Goal: Task Accomplishment & Management: Manage account settings

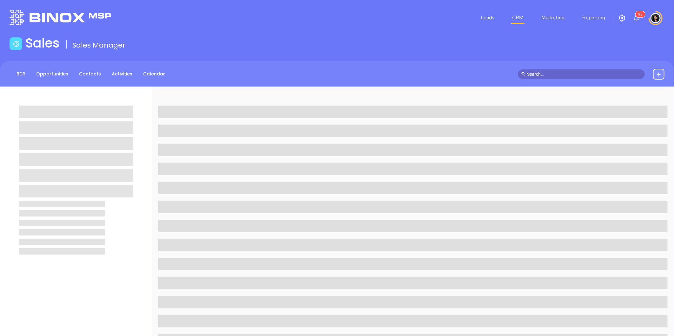
drag, startPoint x: 0, startPoint y: 0, endPoint x: 510, endPoint y: 17, distance: 510.0
click at [510, 17] on li "CRM" at bounding box center [517, 17] width 29 height 13
click at [515, 19] on link "CRM" at bounding box center [518, 17] width 17 height 13
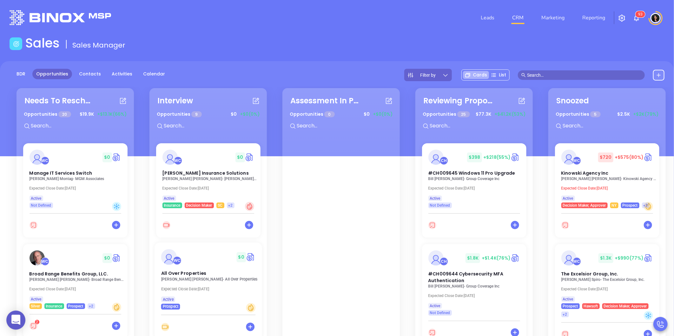
click at [197, 278] on p "[PERSON_NAME] - All Over Properties" at bounding box center [210, 279] width 98 height 4
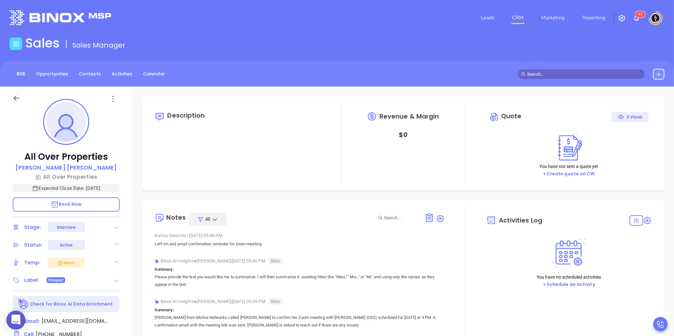
type input "[DATE]"
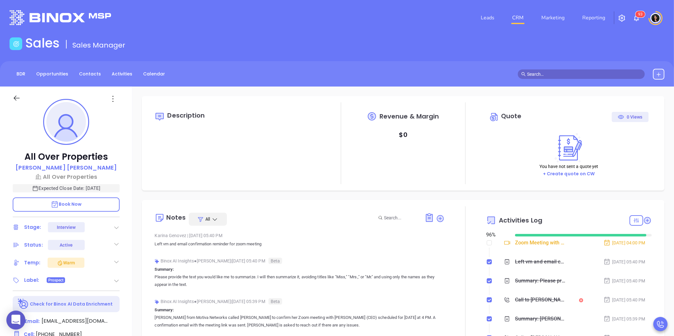
scroll to position [184, 0]
type input "[PERSON_NAME]"
click at [138, 270] on div "Description Revenue & Margin $ 0 Quote 0 Views You have not sent a quote yet + …" at bounding box center [403, 309] width 542 height 444
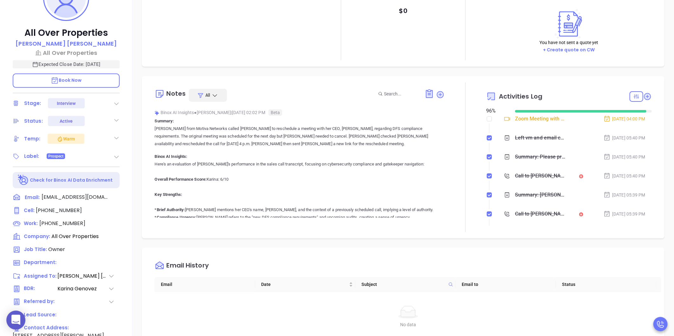
scroll to position [0, 0]
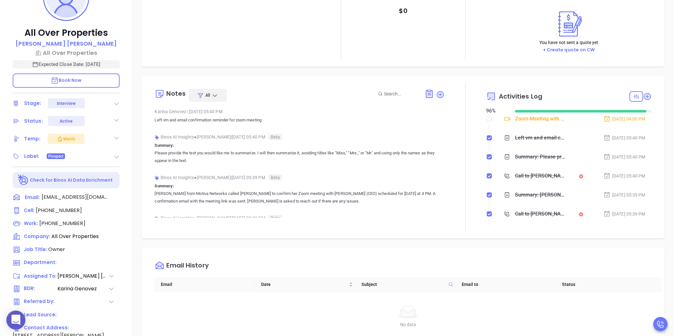
click at [148, 238] on div "Notes All [PERSON_NAME] | [DATE] 05:40 PM Left vm and email confirmation remind…" at bounding box center [403, 157] width 523 height 162
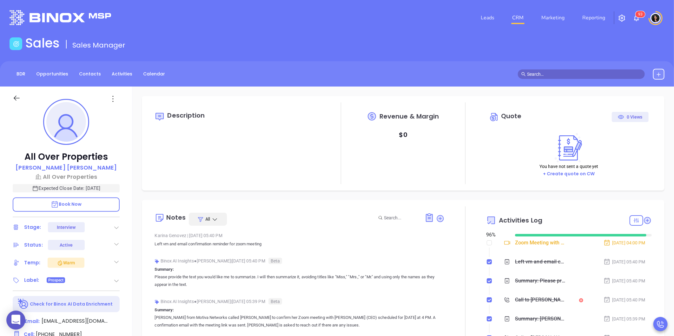
click at [357, 48] on div "Sales Sales Manager" at bounding box center [337, 45] width 663 height 18
click at [368, 71] on div "BDR Opportunities Contacts Activities Calendar" at bounding box center [337, 74] width 674 height 11
click at [519, 21] on link "CRM" at bounding box center [518, 17] width 17 height 13
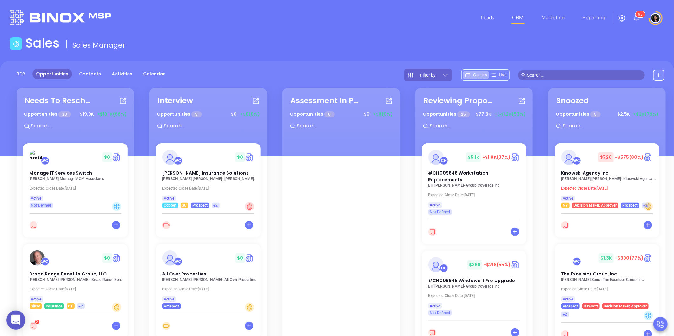
scroll to position [92, 0]
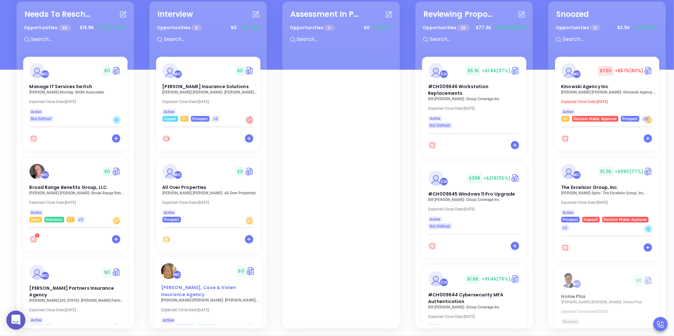
click at [218, 285] on span "[PERSON_NAME], Case & Vivien Insurance Agency" at bounding box center [198, 291] width 75 height 13
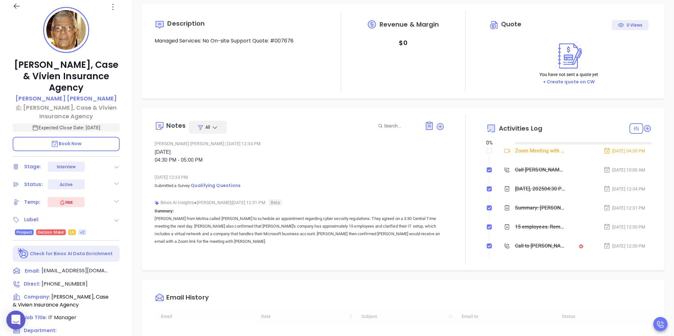
type input "[DATE]"
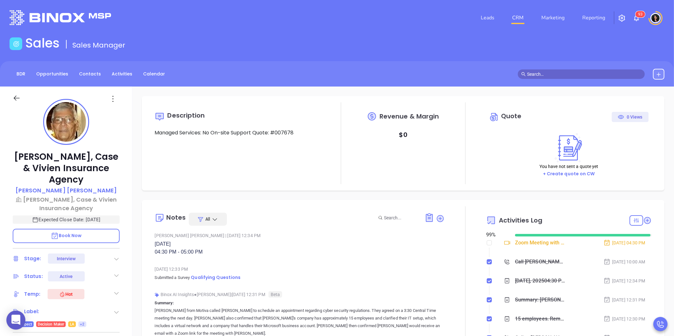
scroll to position [184, 0]
type input "[PERSON_NAME]"
click at [257, 199] on div "Description Managed Services: No On-site Support Quote: #007678 Revenue & Margi…" at bounding box center [403, 309] width 542 height 444
click at [142, 255] on div "Notes All [PERSON_NAME] | Sep 3, 2025 12:34 PM [DATE] 04:30 PM - 05:00 PM [DATE…" at bounding box center [403, 281] width 523 height 162
click at [208, 276] on span "Qualifying Questions" at bounding box center [216, 278] width 50 height 6
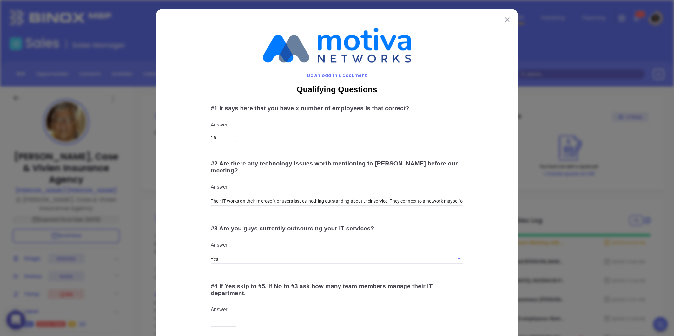
click at [506, 17] on img at bounding box center [507, 19] width 4 height 4
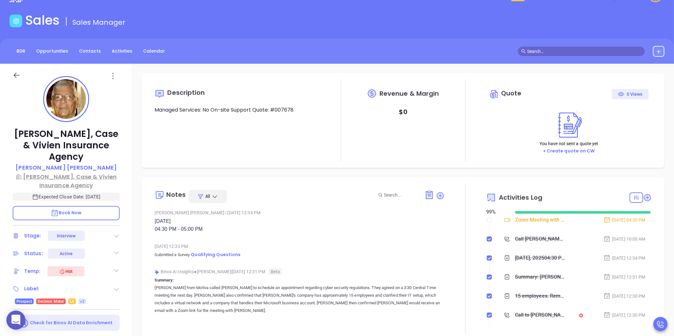
scroll to position [35, 0]
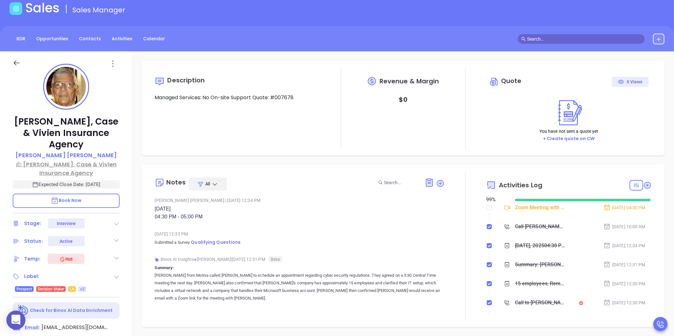
click at [70, 164] on p "[PERSON_NAME], Case & Vivien Insurance Agency" at bounding box center [66, 168] width 107 height 17
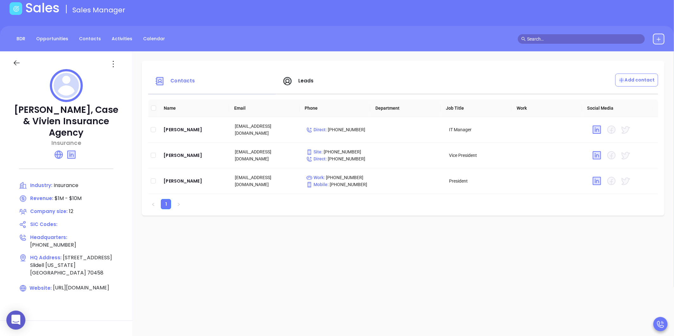
click at [17, 65] on icon at bounding box center [17, 63] width 8 height 8
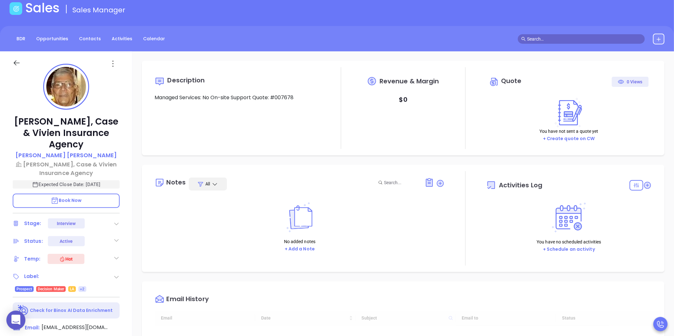
type input "[DATE]"
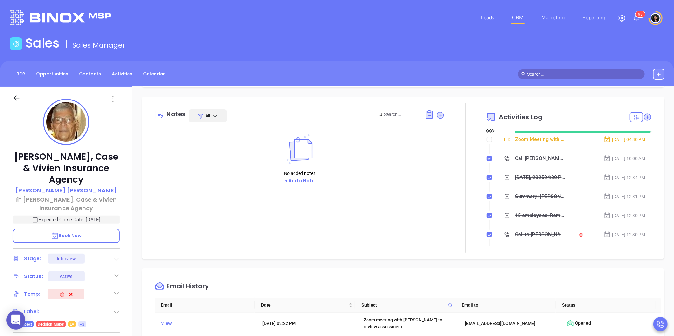
scroll to position [70, 0]
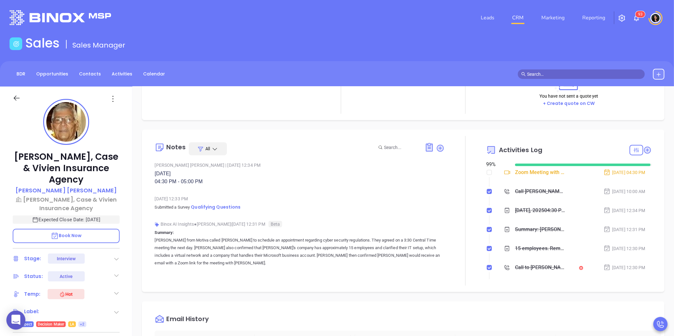
type input "[PERSON_NAME]"
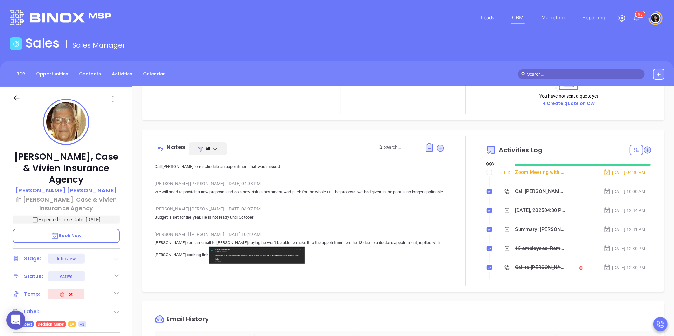
scroll to position [247, 0]
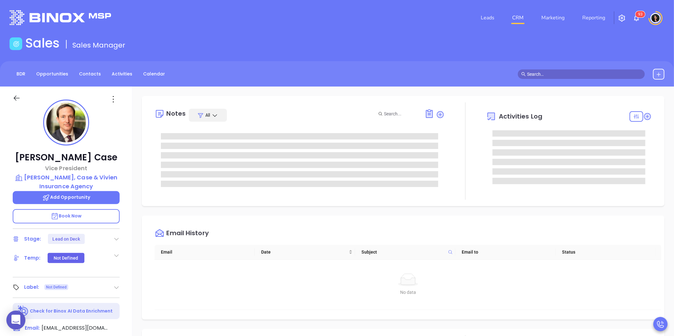
type input "[PERSON_NAME]"
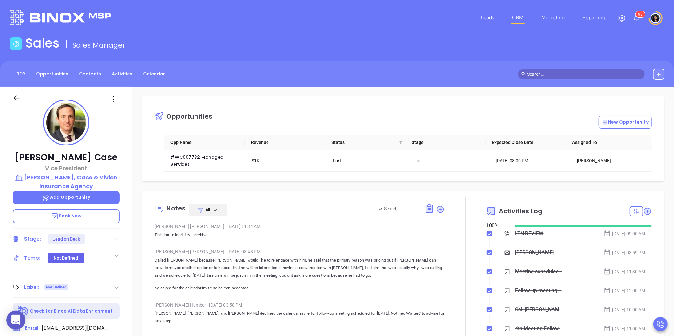
click at [393, 44] on div "Sales Sales Manager" at bounding box center [337, 45] width 663 height 18
click at [520, 18] on link "CRM" at bounding box center [518, 17] width 17 height 13
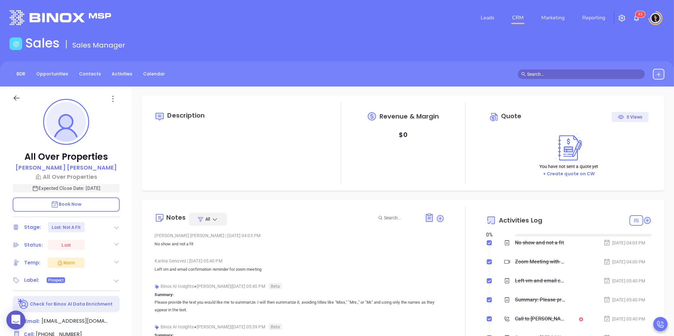
type input "[DATE]"
type input "[PERSON_NAME]"
